Goal: Obtain resource: Download file/media

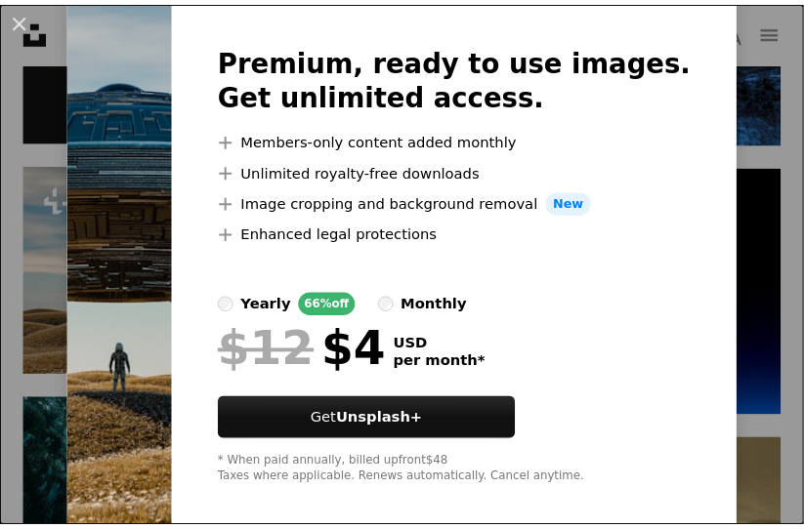
scroll to position [97, 0]
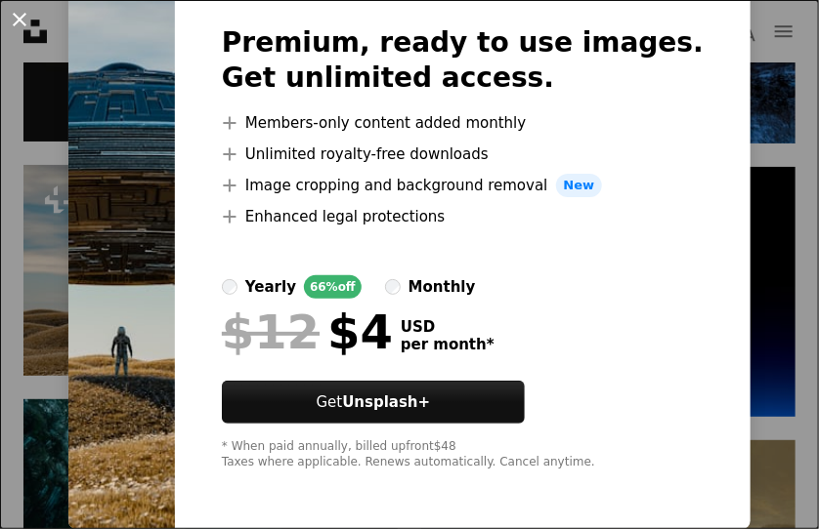
click at [27, 28] on button "An X shape" at bounding box center [19, 19] width 23 height 23
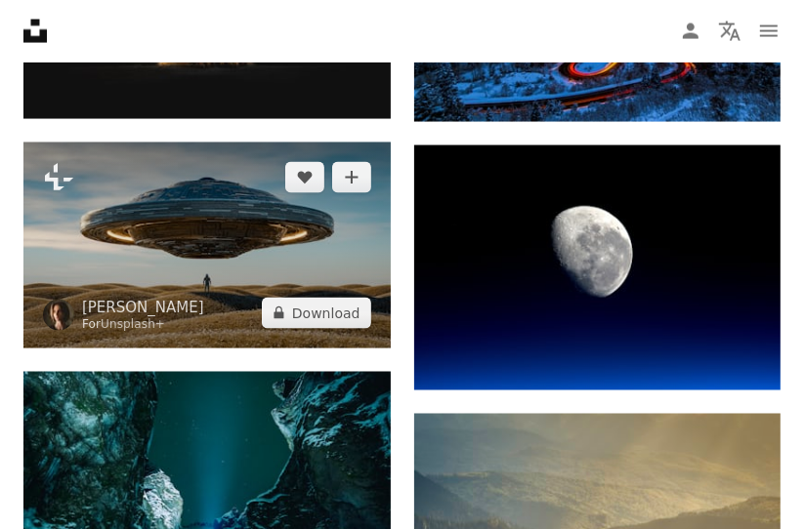
click at [251, 289] on img at bounding box center [206, 246] width 367 height 206
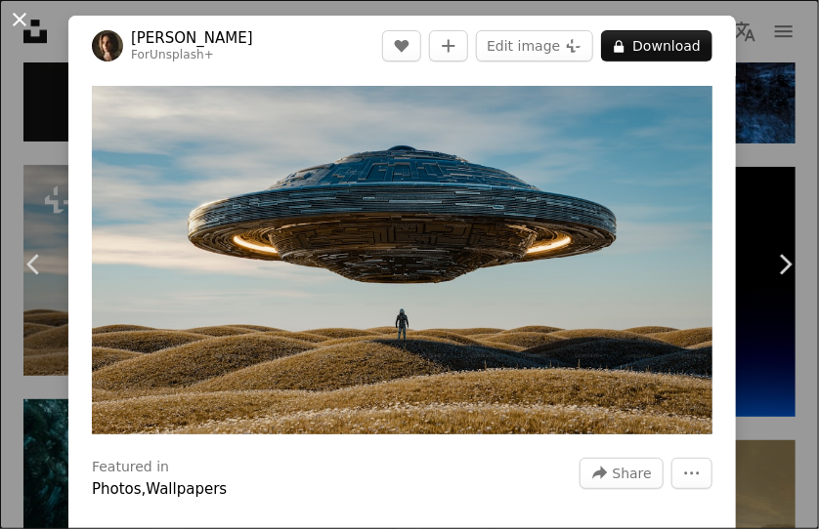
click at [19, 31] on button "An X shape" at bounding box center [19, 19] width 23 height 23
